Goal: Task Accomplishment & Management: Manage account settings

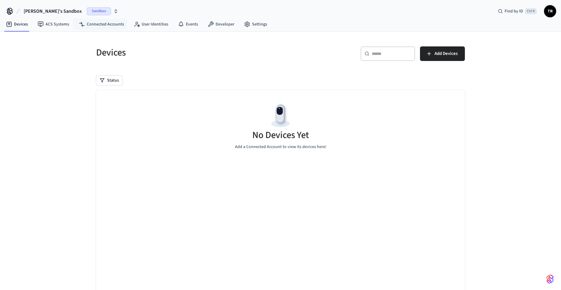
click at [87, 9] on div "Sandbox" at bounding box center [103, 11] width 32 height 8
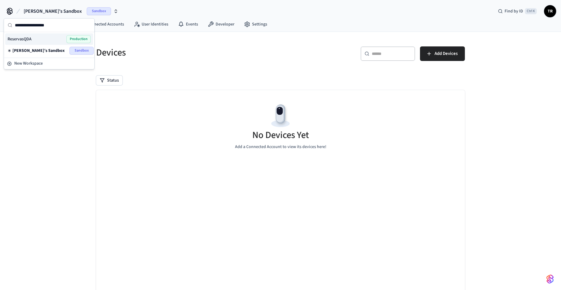
click at [74, 39] on span "Production" at bounding box center [78, 39] width 24 height 8
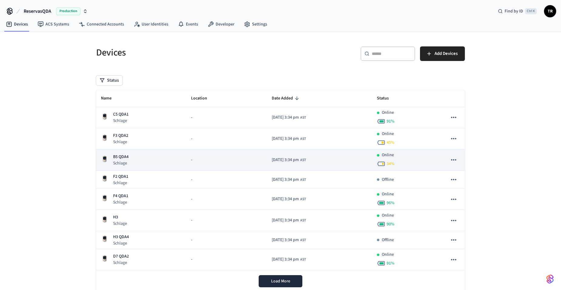
click at [122, 159] on p "B5 QDA4" at bounding box center [120, 157] width 15 height 6
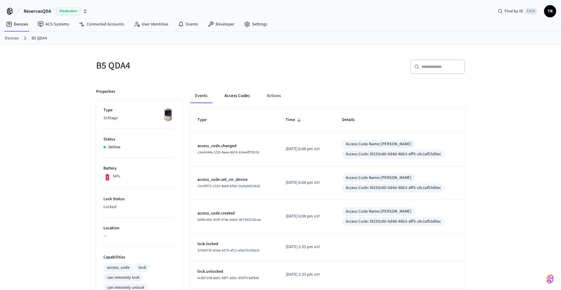
click at [235, 95] on button "Access Codes" at bounding box center [236, 95] width 35 height 15
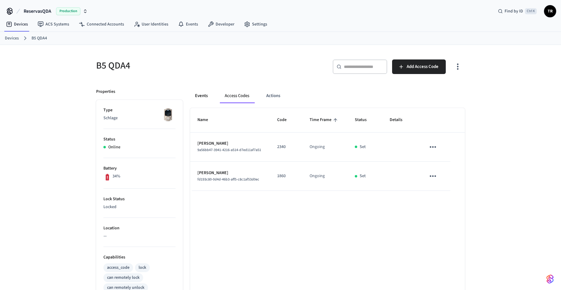
click at [202, 95] on button "Events" at bounding box center [201, 95] width 22 height 15
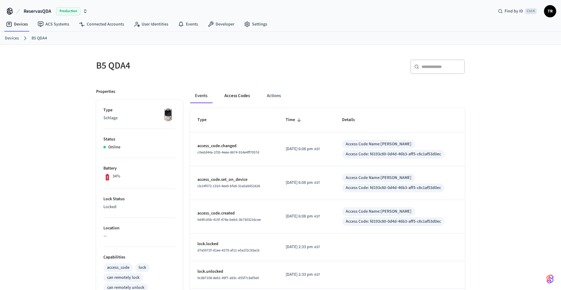
click at [233, 97] on button "Access Codes" at bounding box center [236, 95] width 35 height 15
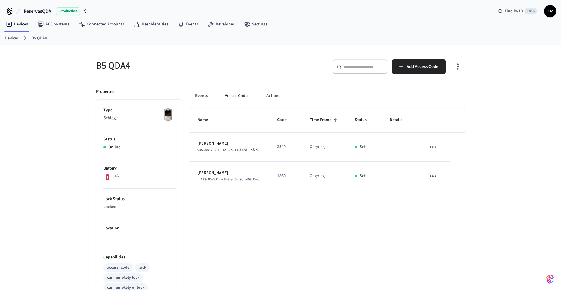
click at [433, 147] on icon "sticky table" at bounding box center [432, 146] width 9 height 9
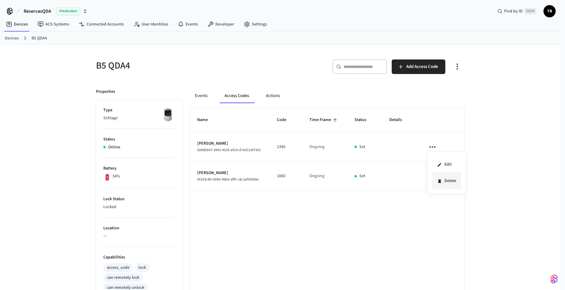
click at [445, 179] on li "Delete" at bounding box center [446, 181] width 29 height 16
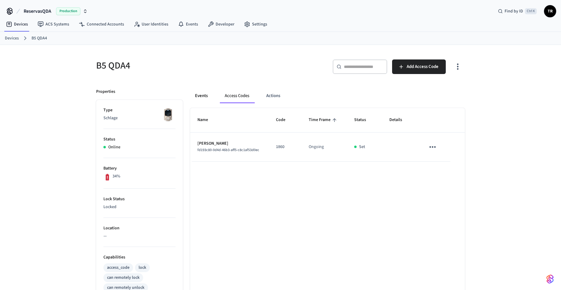
click at [197, 99] on button "Events" at bounding box center [201, 95] width 22 height 15
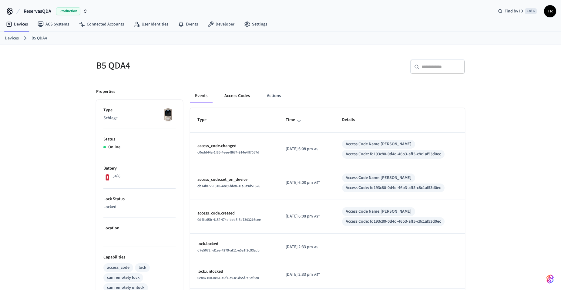
click at [236, 96] on button "Access Codes" at bounding box center [236, 95] width 35 height 15
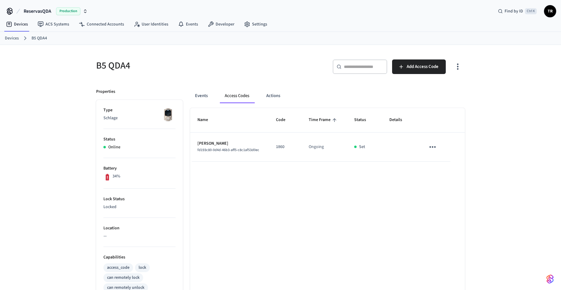
click at [5, 38] on link "Devices" at bounding box center [12, 38] width 14 height 6
